Goal: Browse casually

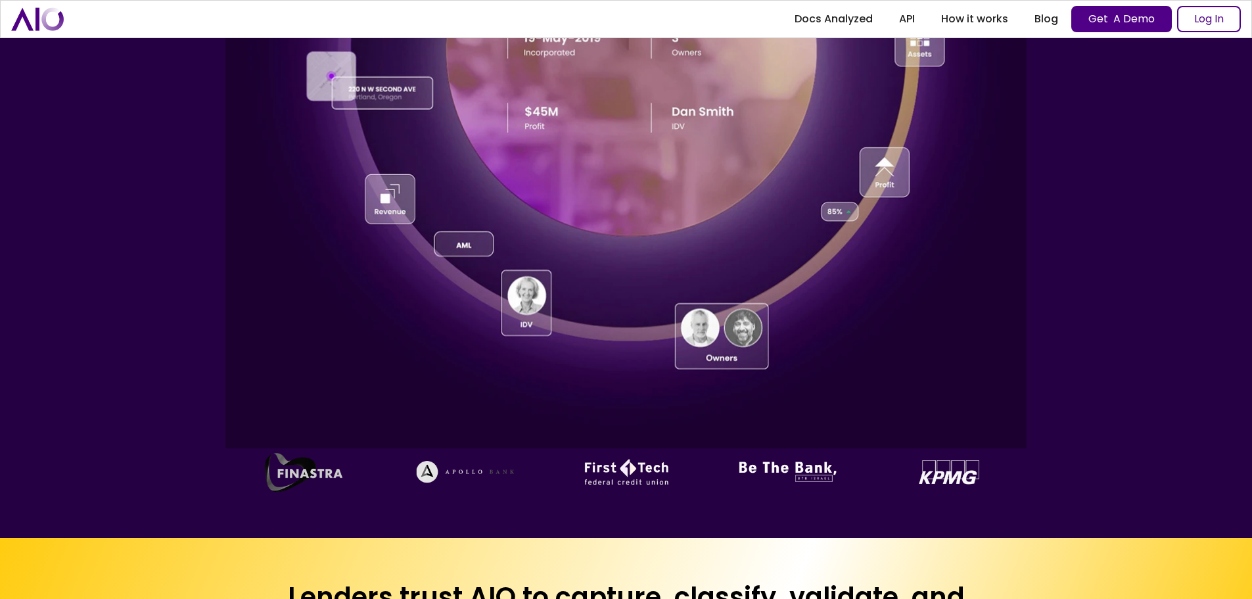
scroll to position [985, 0]
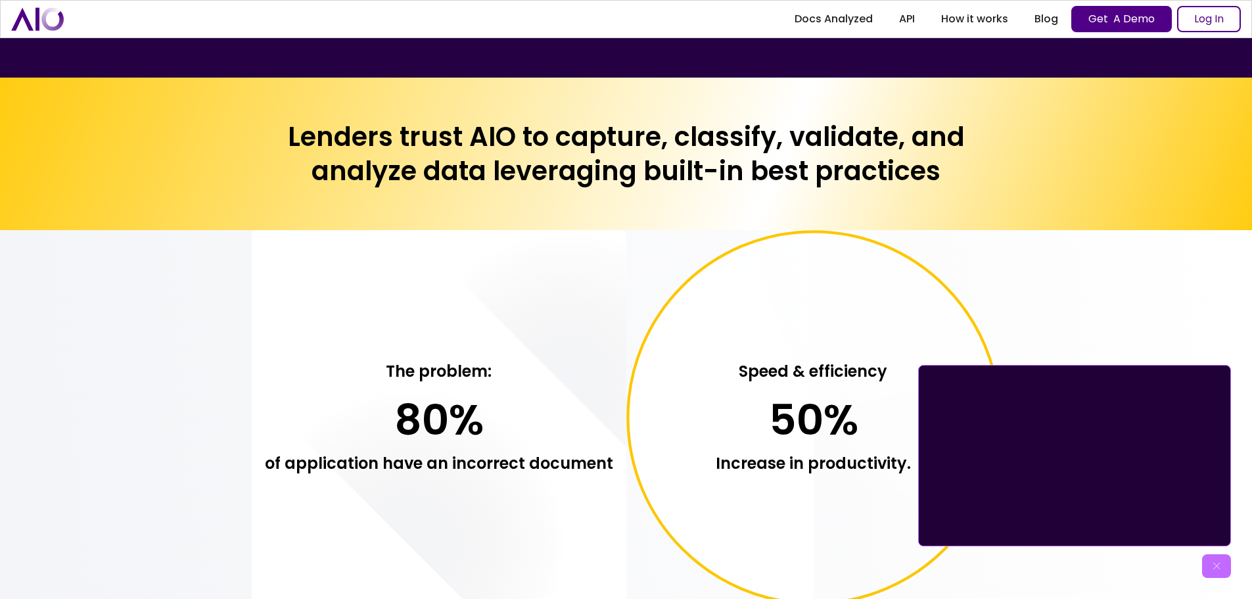
scroll to position [985, 0]
